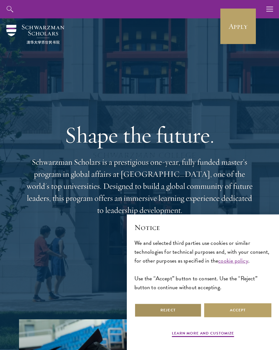
click at [178, 315] on button "Reject" at bounding box center [167, 310] width 67 height 14
